Goal: Use online tool/utility: Use online tool/utility

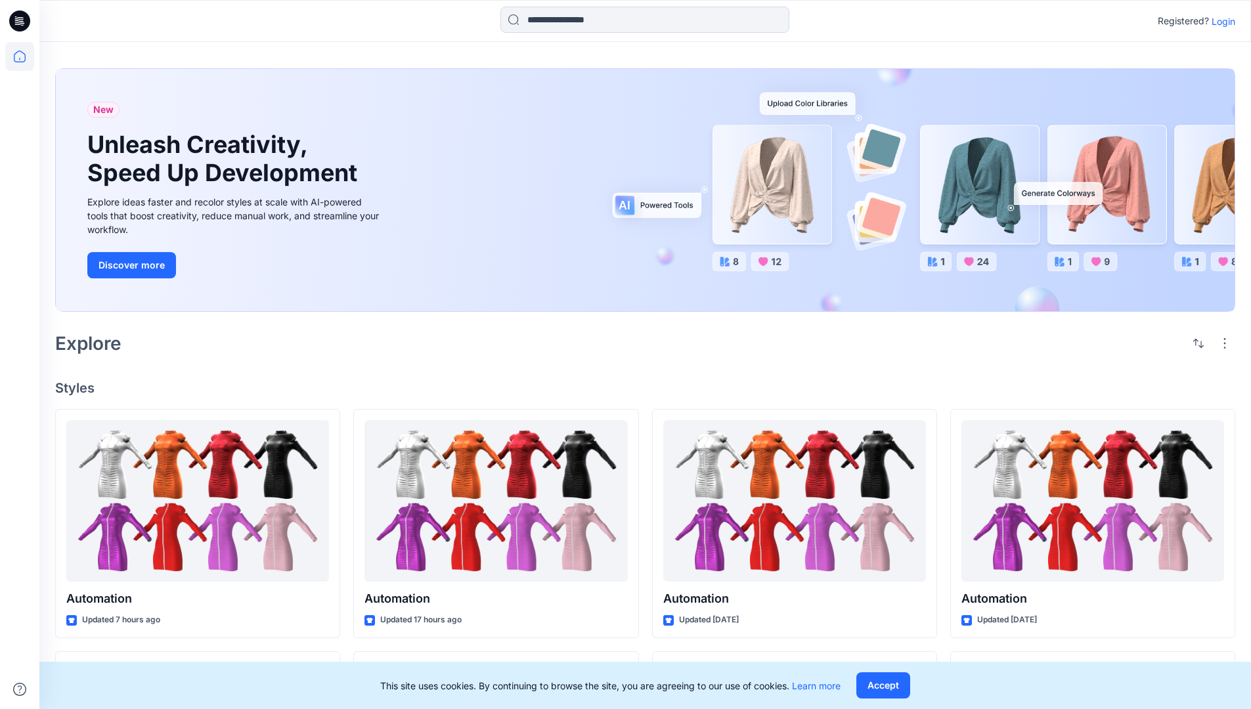
click at [1220, 21] on p "Login" at bounding box center [1224, 21] width 24 height 14
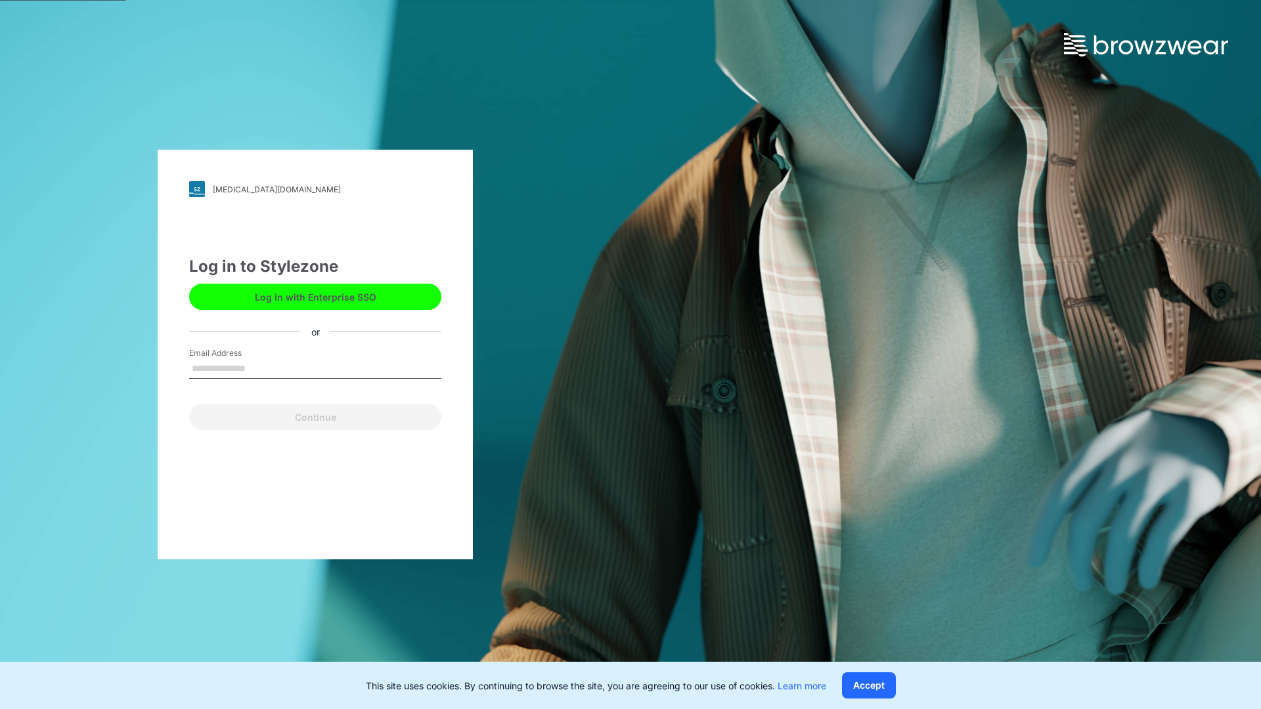
click at [259, 368] on input "Email Address" at bounding box center [315, 369] width 252 height 20
type input "**********"
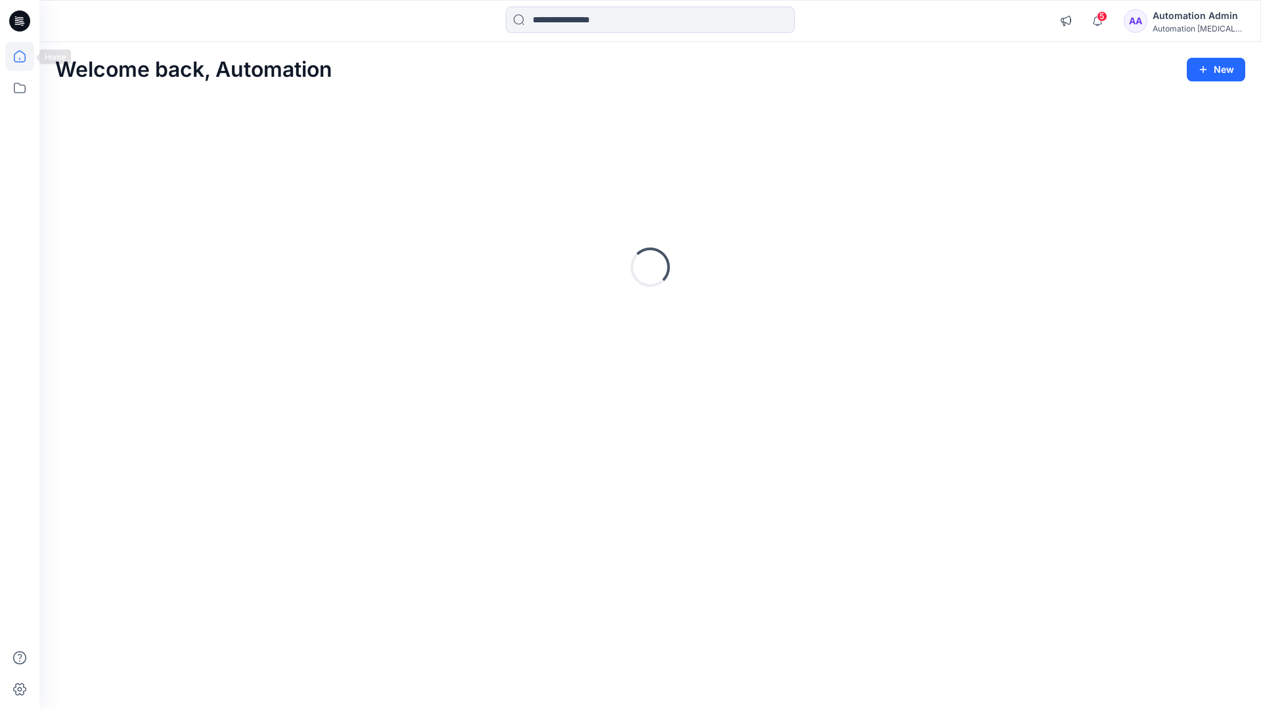
click at [25, 56] on icon at bounding box center [20, 57] width 12 height 12
click at [18, 91] on icon at bounding box center [19, 88] width 29 height 29
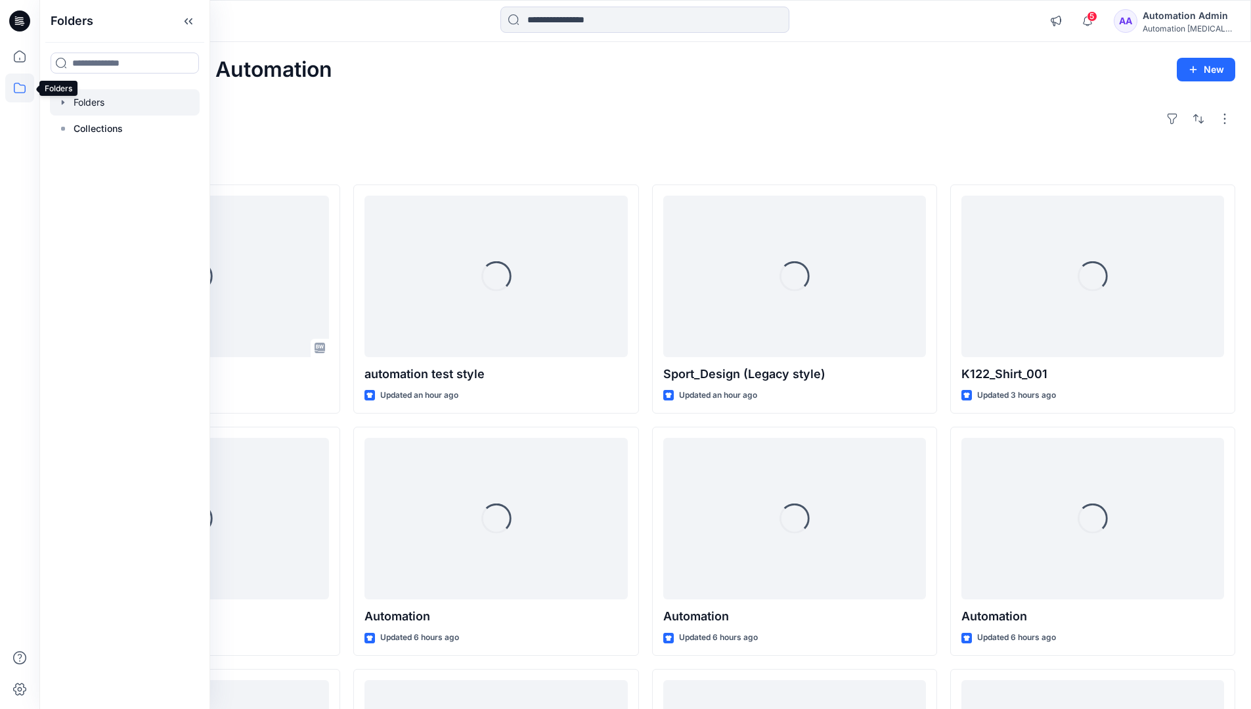
click at [148, 101] on div at bounding box center [125, 102] width 150 height 26
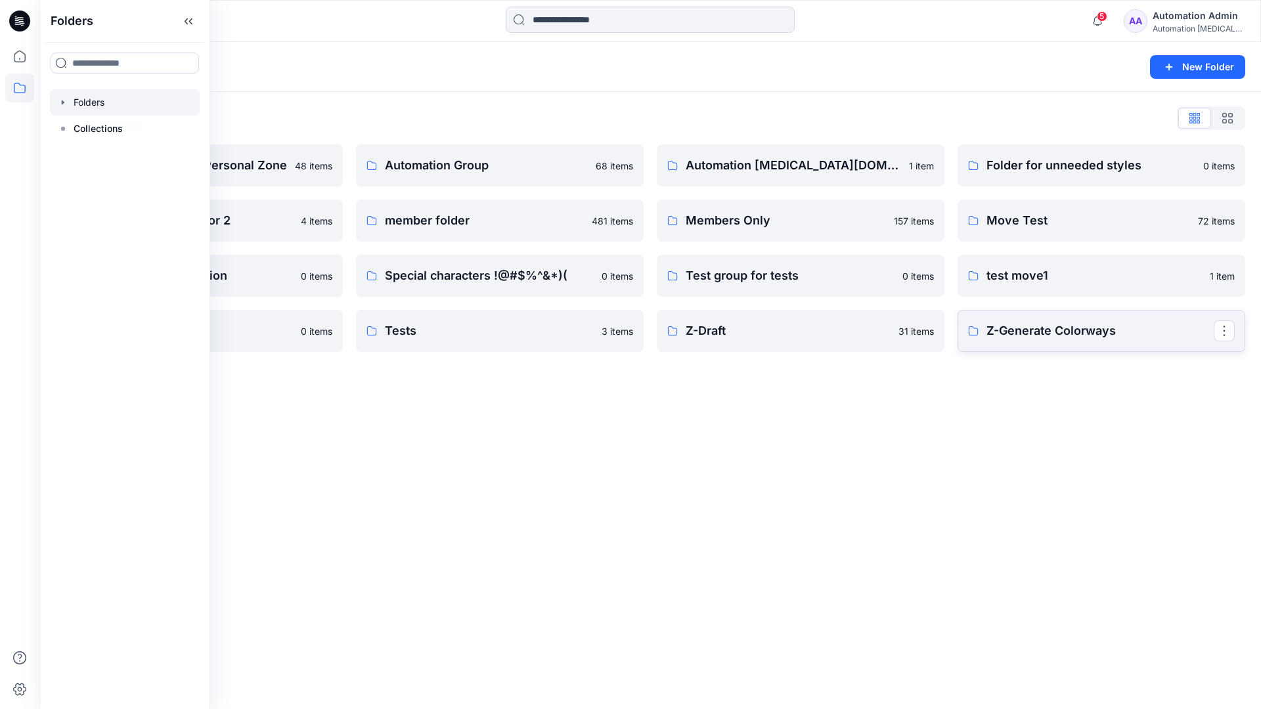
click at [1108, 338] on p "Z-Generate Colorways" at bounding box center [1099, 331] width 227 height 18
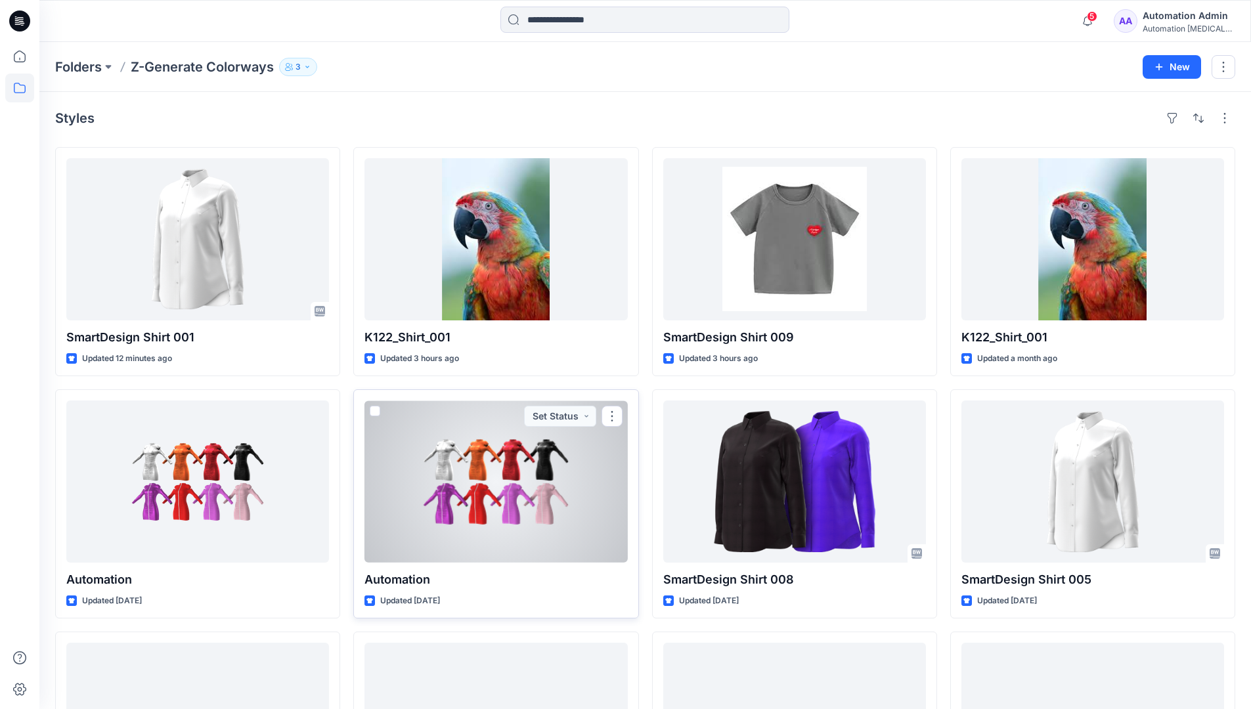
click at [376, 411] on span at bounding box center [375, 411] width 11 height 11
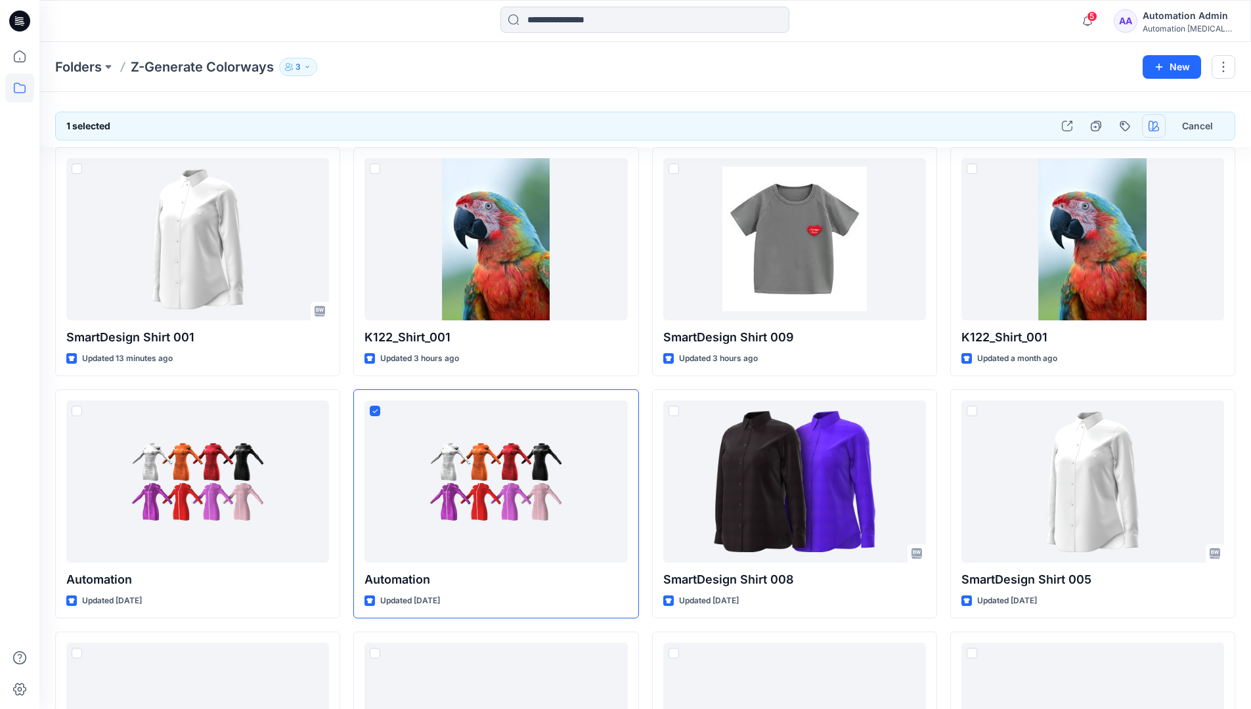
click at [1154, 123] on icon "button" at bounding box center [1153, 126] width 11 height 11
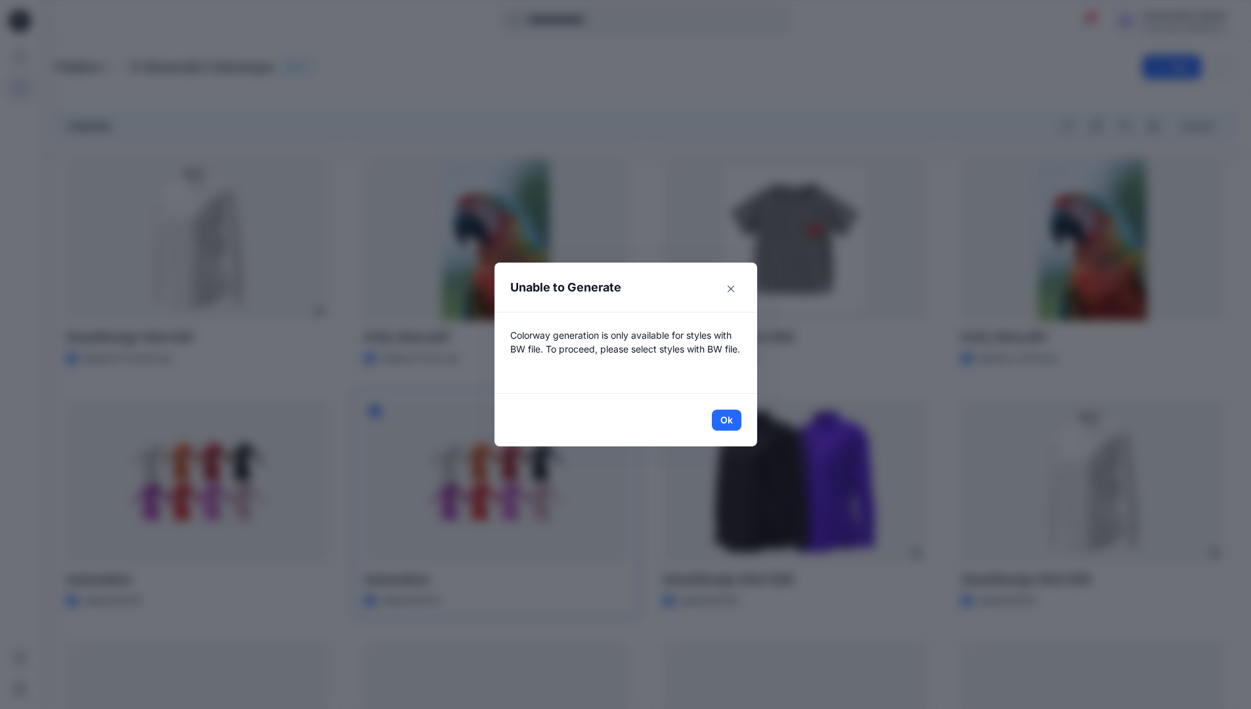
click at [663, 290] on header "Unable to Generate" at bounding box center [625, 287] width 263 height 49
click at [732, 419] on button "Ok" at bounding box center [727, 420] width 30 height 21
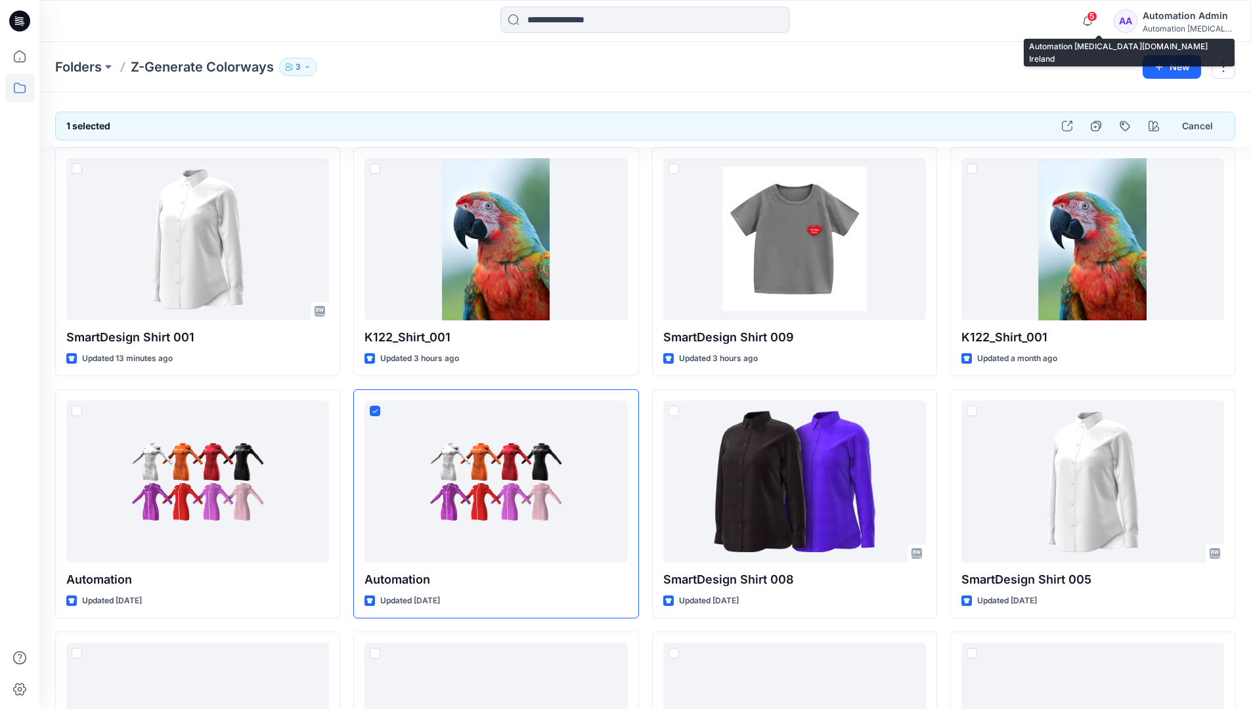
click at [1202, 24] on div "Automation testim..." at bounding box center [1189, 29] width 92 height 10
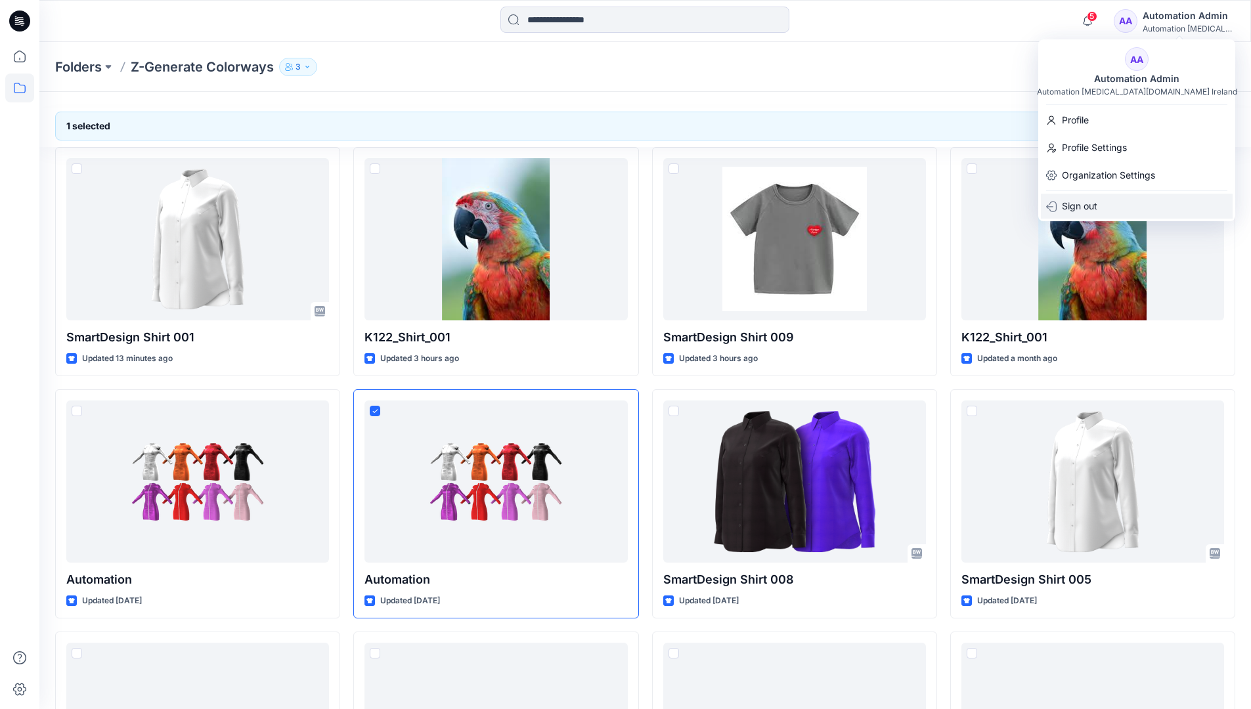
click at [1129, 208] on div "Sign out" at bounding box center [1137, 206] width 192 height 25
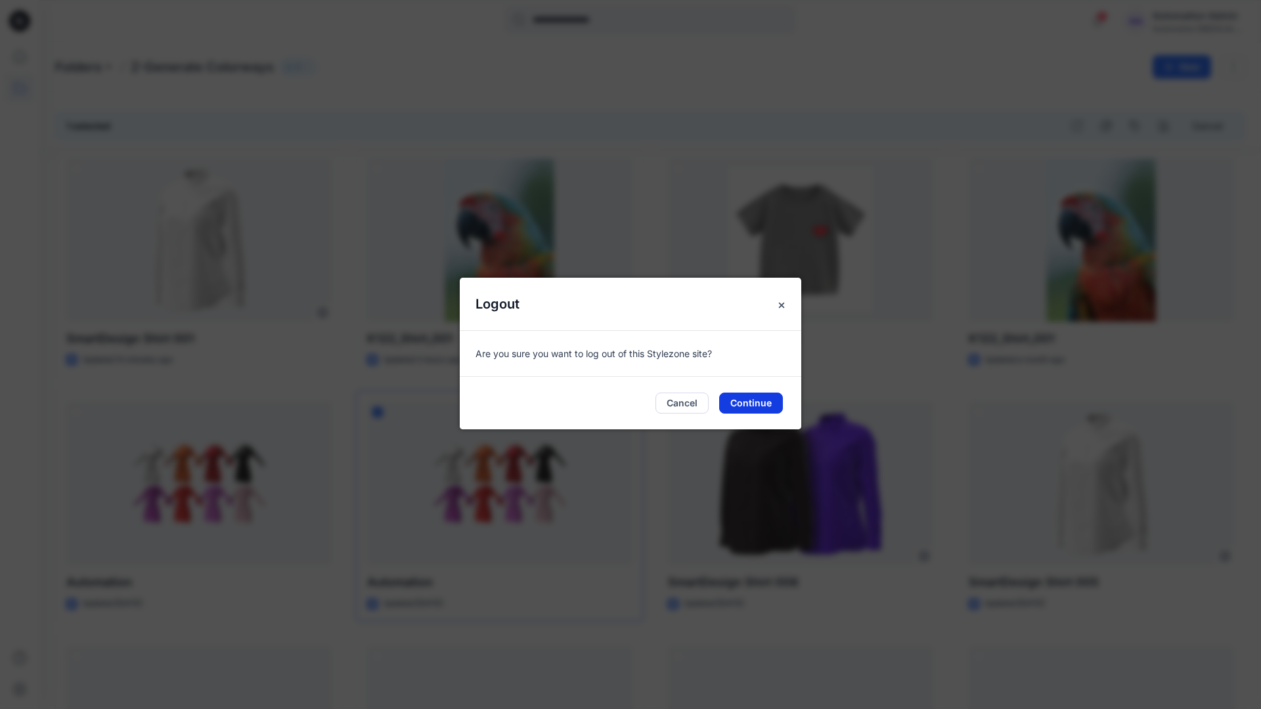
click at [756, 403] on button "Continue" at bounding box center [751, 403] width 64 height 21
